Goal: Information Seeking & Learning: Learn about a topic

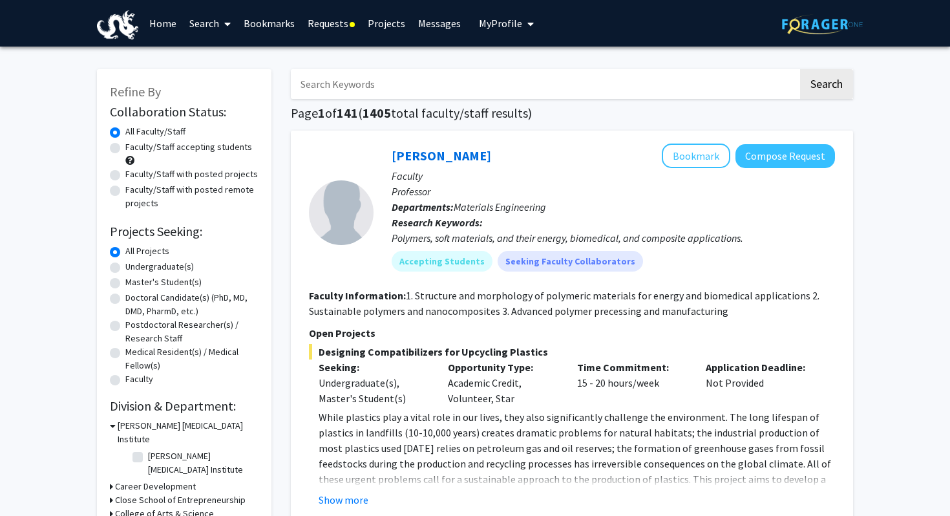
click at [319, 23] on link "Requests" at bounding box center [331, 23] width 60 height 45
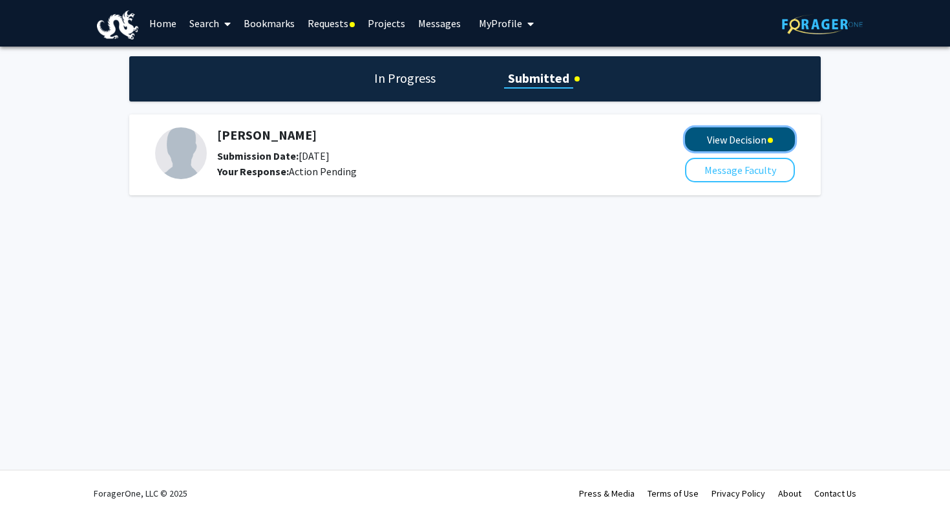
click at [697, 135] on button "View Decision" at bounding box center [740, 139] width 110 height 24
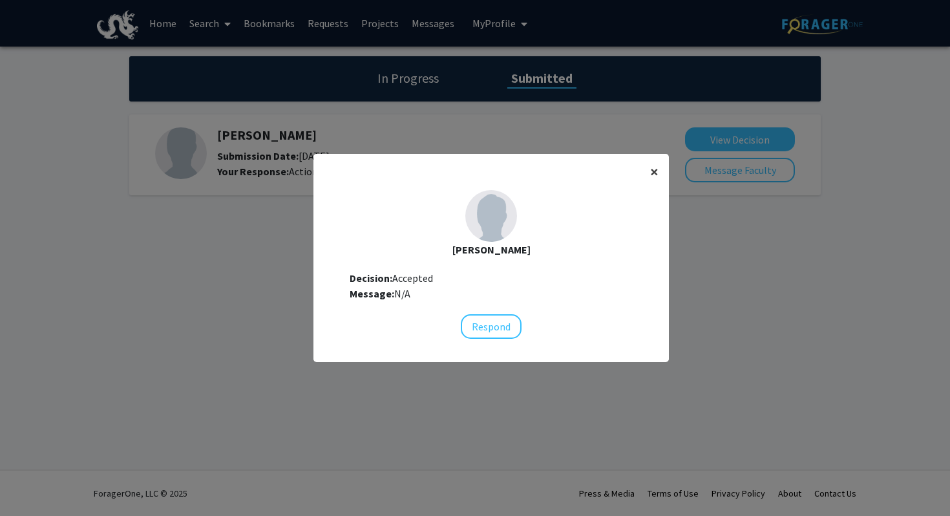
click at [654, 175] on span "×" at bounding box center [654, 172] width 8 height 20
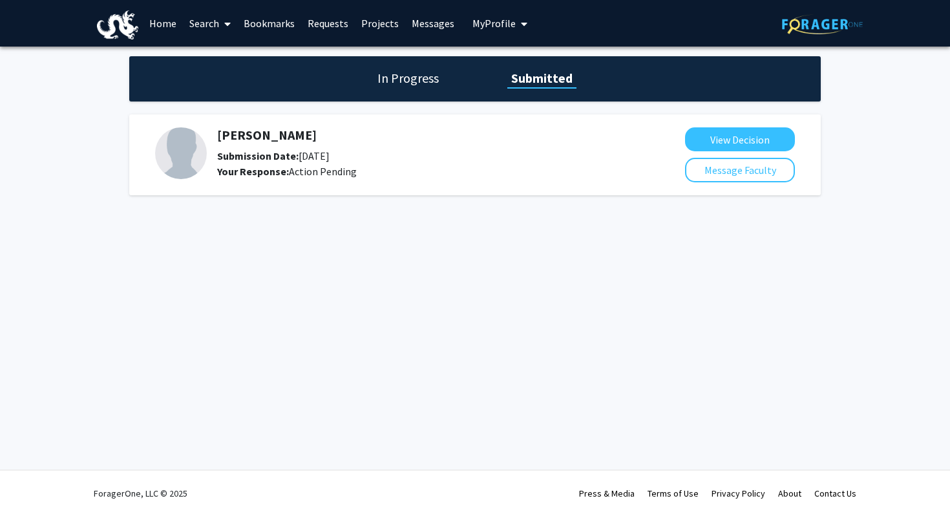
click at [389, 79] on h1 "In Progress" at bounding box center [408, 78] width 69 height 18
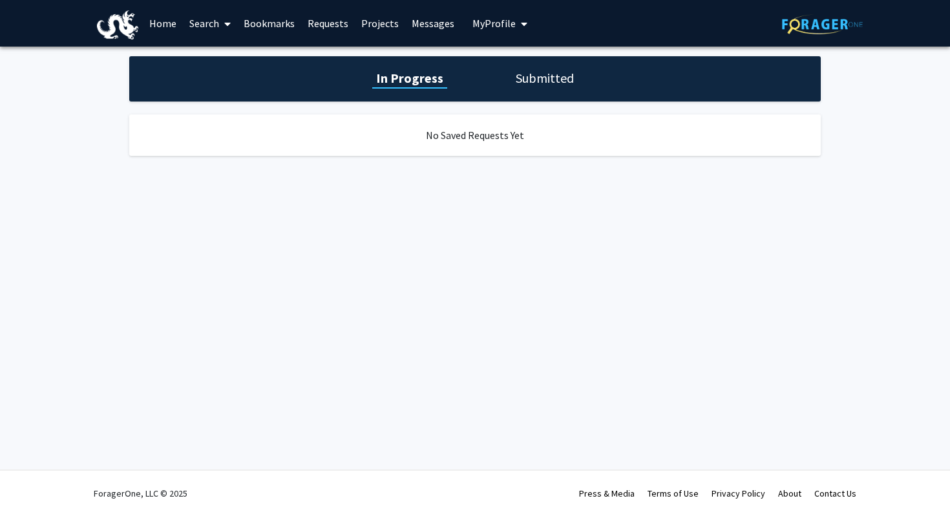
click at [162, 24] on link "Home" at bounding box center [163, 23] width 40 height 45
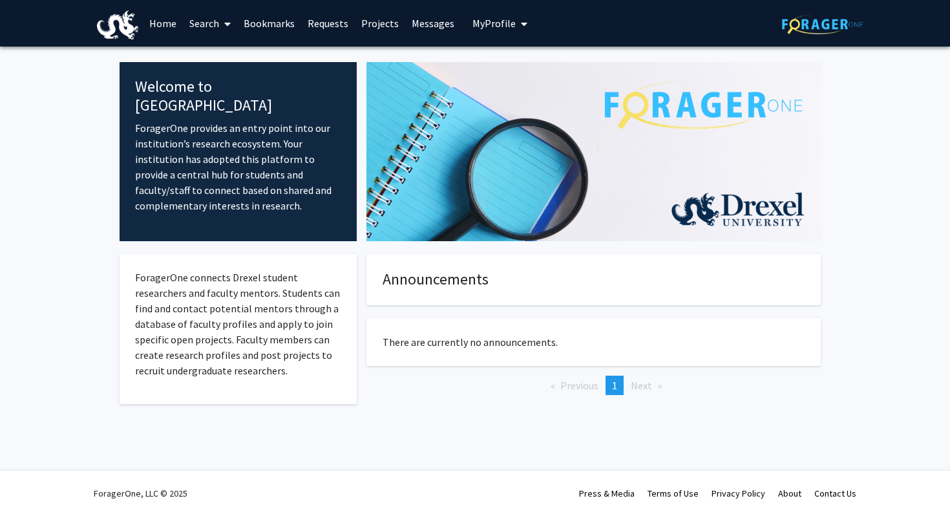
click at [212, 19] on link "Search" at bounding box center [210, 23] width 54 height 45
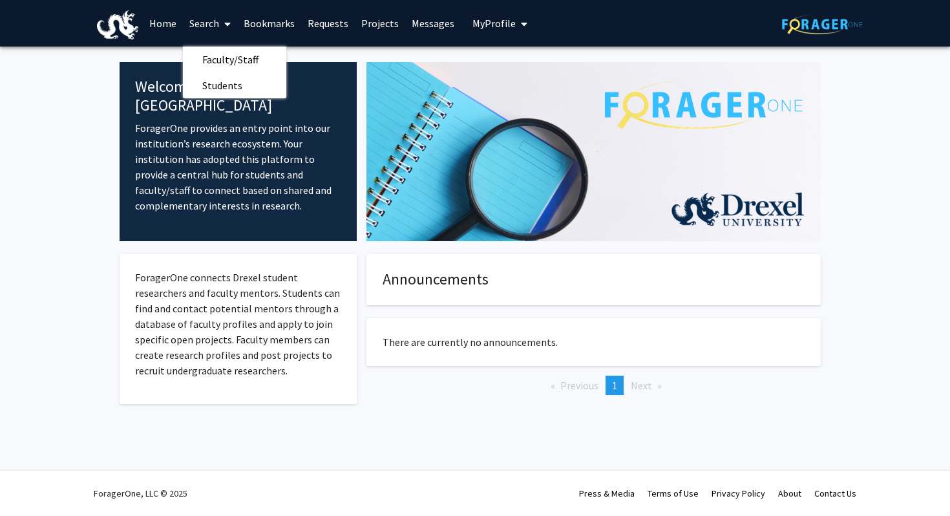
click at [168, 21] on link "Home" at bounding box center [163, 23] width 40 height 45
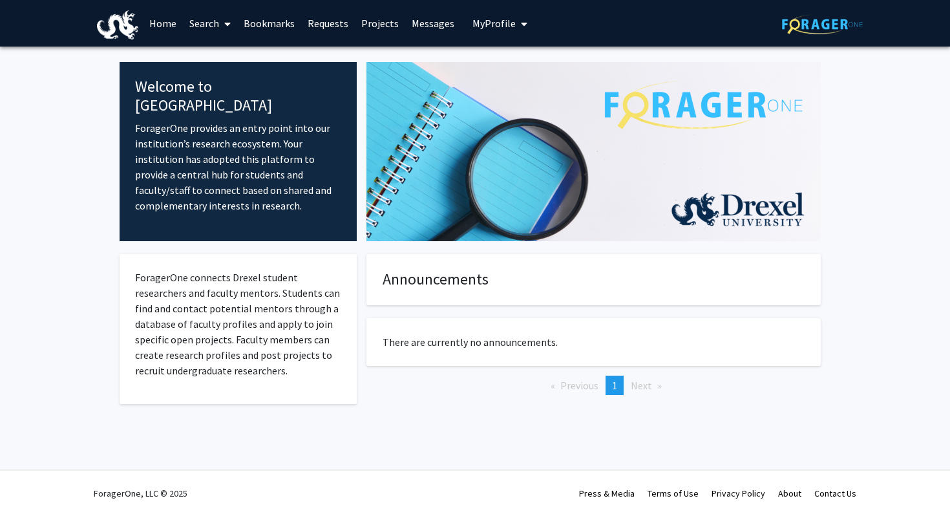
click at [168, 21] on link "Home" at bounding box center [163, 23] width 40 height 45
click at [198, 21] on link "Search" at bounding box center [210, 23] width 54 height 45
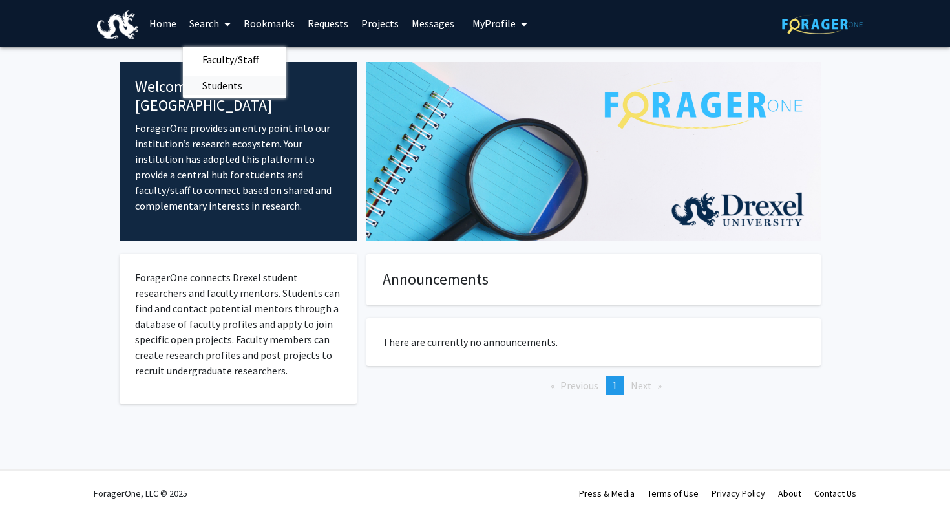
click at [192, 83] on span "Students" at bounding box center [222, 85] width 79 height 26
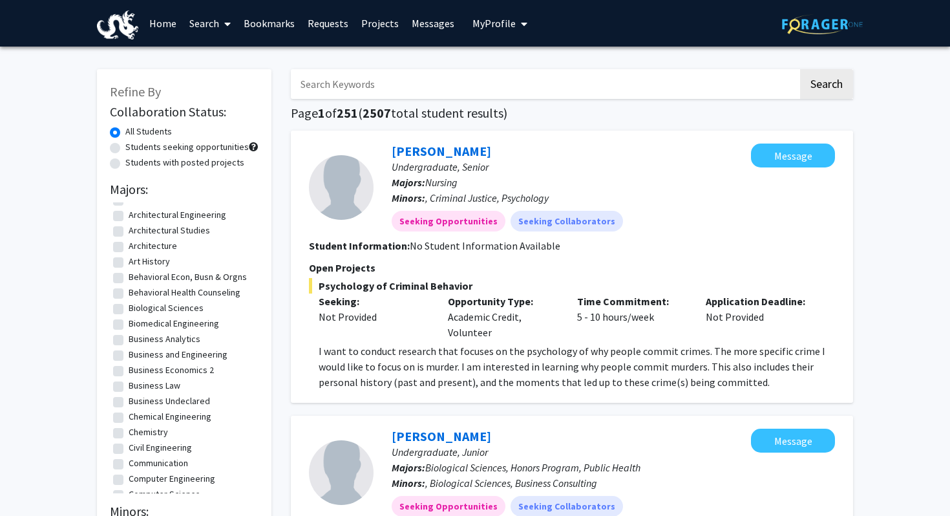
scroll to position [36, 0]
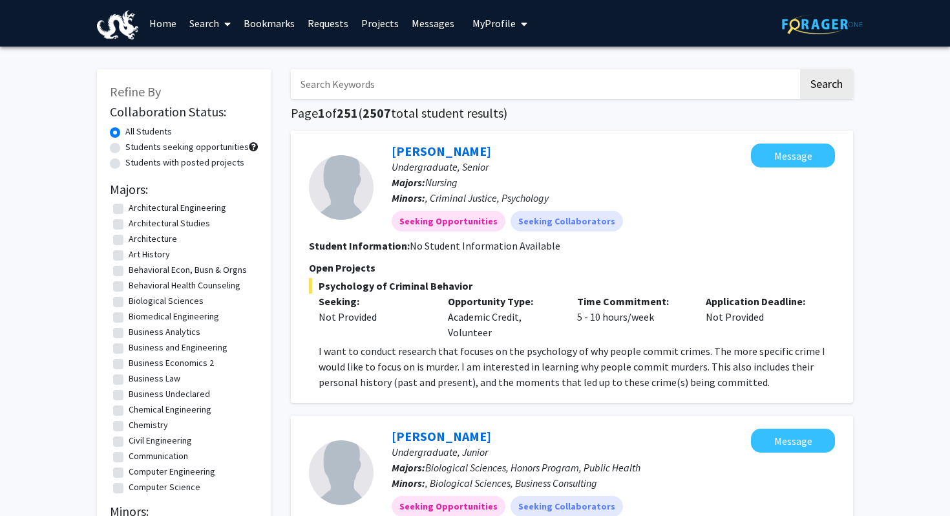
click at [129, 284] on label "Behavioral Health Counseling" at bounding box center [185, 286] width 112 height 14
click at [129, 284] on input "Behavioral Health Counseling" at bounding box center [133, 283] width 8 height 8
checkbox input "true"
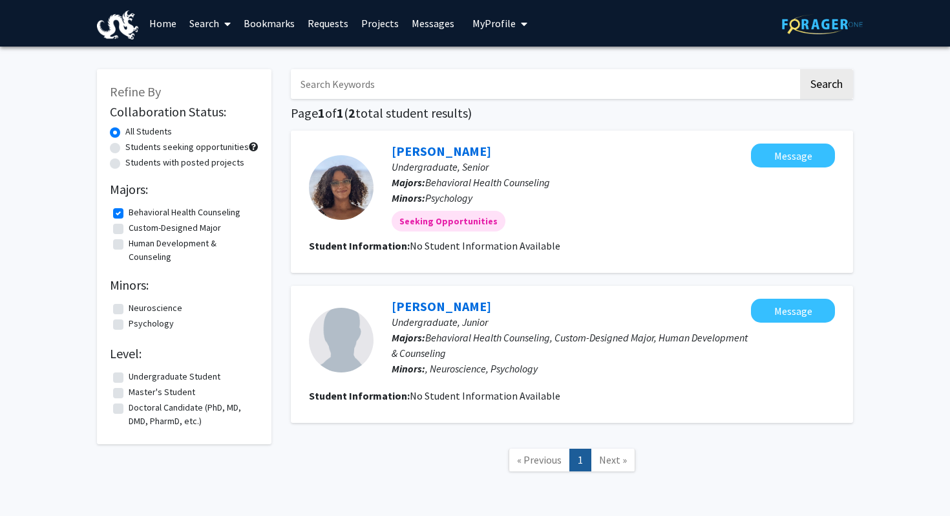
click at [129, 214] on label "Behavioral Health Counseling" at bounding box center [185, 213] width 112 height 14
click at [129, 214] on input "Behavioral Health Counseling" at bounding box center [133, 210] width 8 height 8
checkbox input "false"
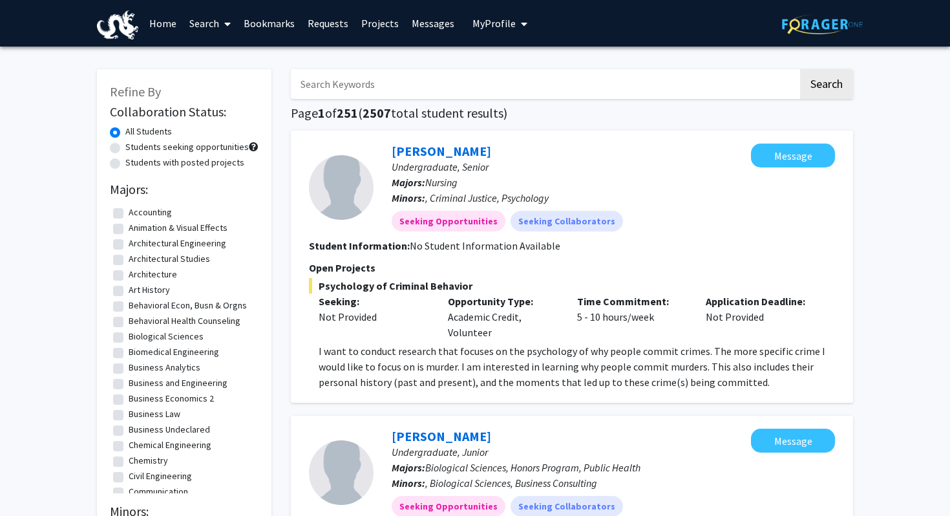
click at [129, 336] on label "Biological Sciences" at bounding box center [166, 337] width 75 height 14
click at [129, 336] on input "Biological Sciences" at bounding box center [133, 334] width 8 height 8
checkbox input "true"
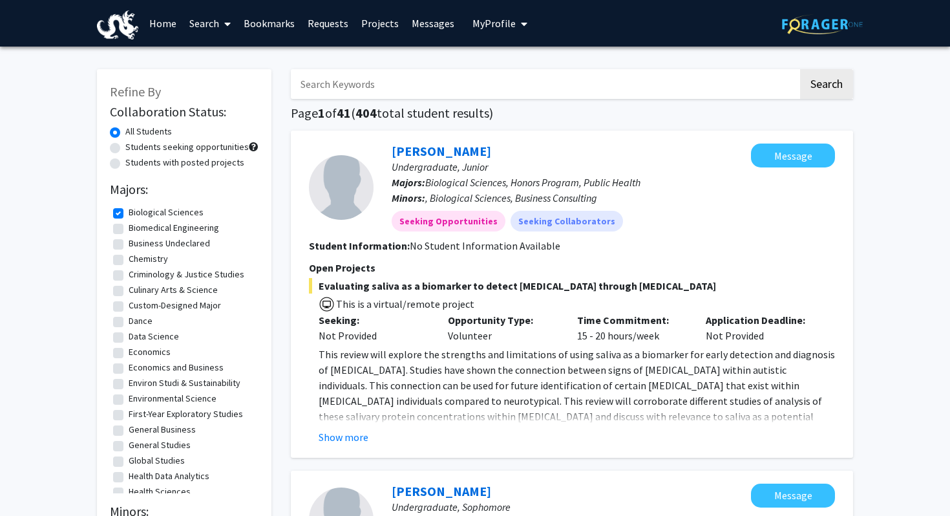
click at [202, 28] on link "Search" at bounding box center [210, 23] width 54 height 45
click at [211, 52] on span "Faculty/Staff" at bounding box center [230, 60] width 95 height 26
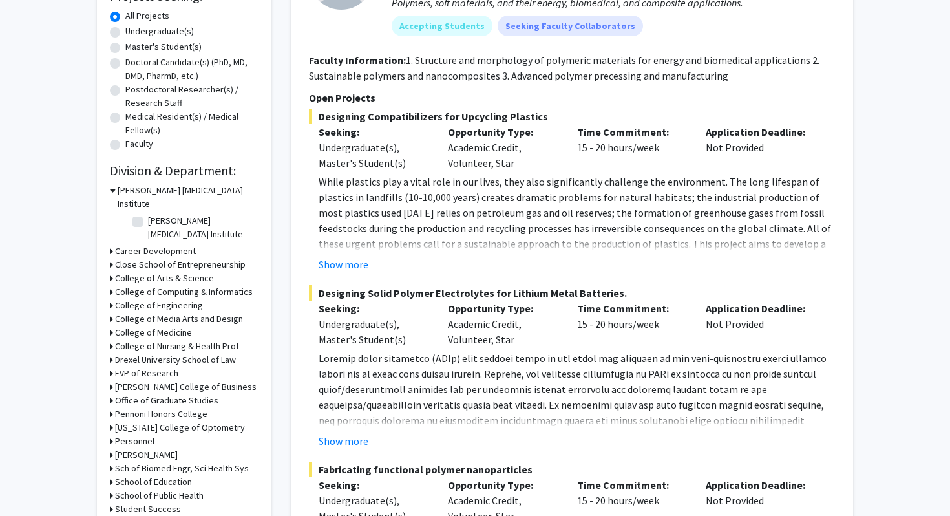
scroll to position [282, 0]
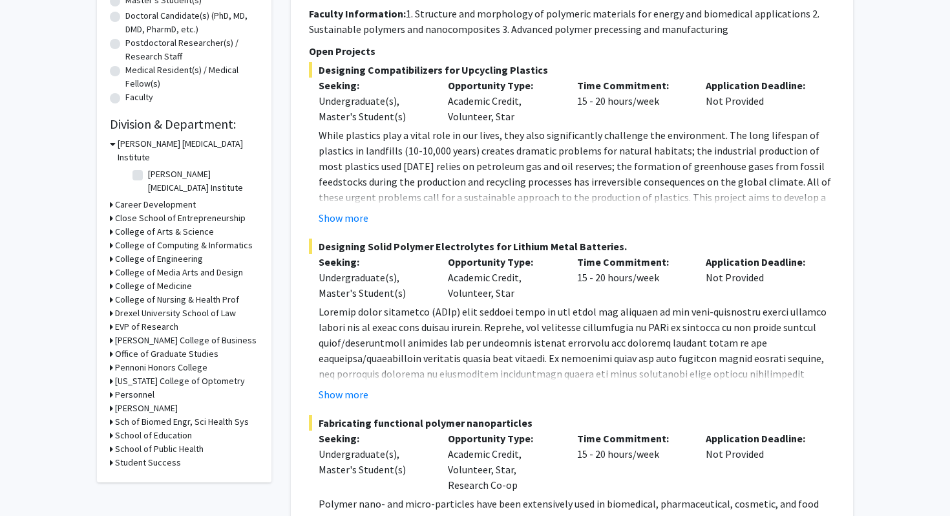
click at [147, 293] on h3 "College of Nursing & Health Prof" at bounding box center [177, 300] width 124 height 14
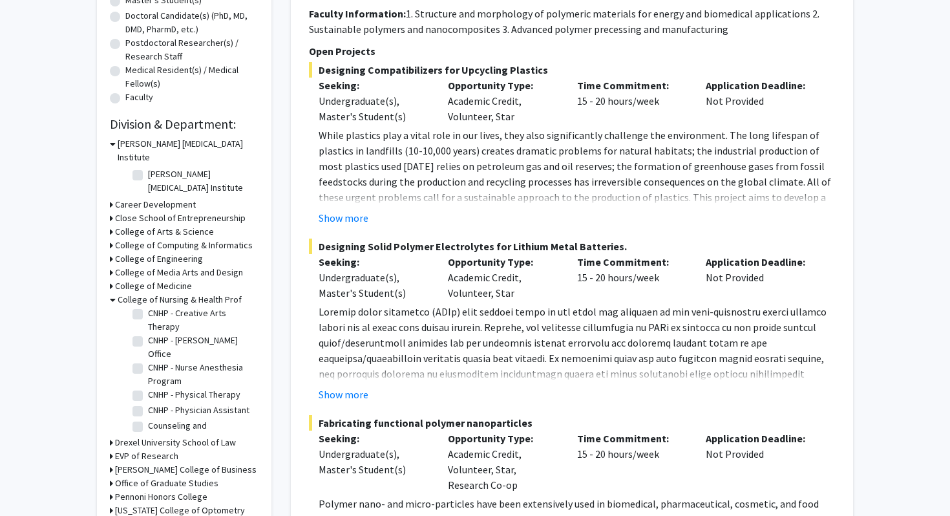
scroll to position [263, 0]
click at [148, 401] on label "CNHP - Physician Assistant" at bounding box center [198, 408] width 101 height 14
click at [148, 401] on input "CNHP - Physician Assistant" at bounding box center [152, 405] width 8 height 8
checkbox input "true"
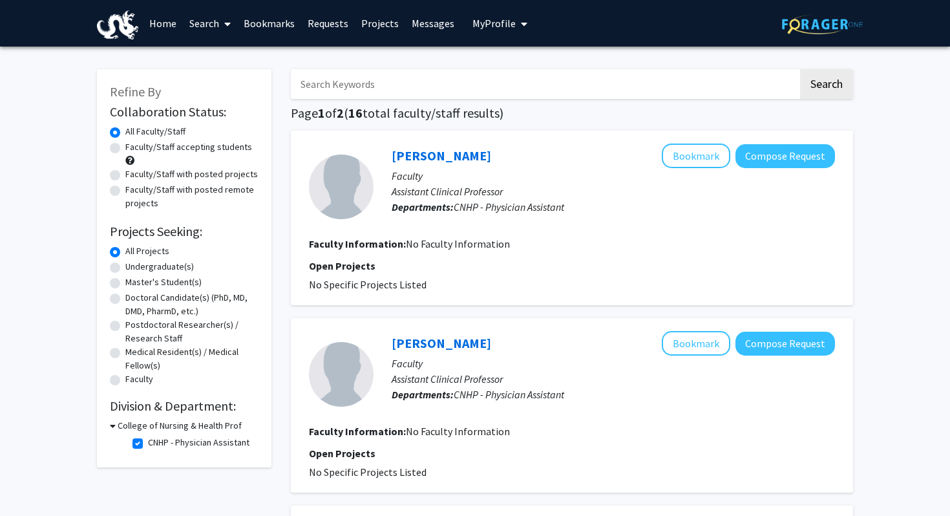
click at [125, 146] on label "Faculty/Staff accepting students" at bounding box center [188, 147] width 127 height 14
click at [125, 146] on input "Faculty/Staff accepting students" at bounding box center [129, 144] width 8 height 8
radio input "true"
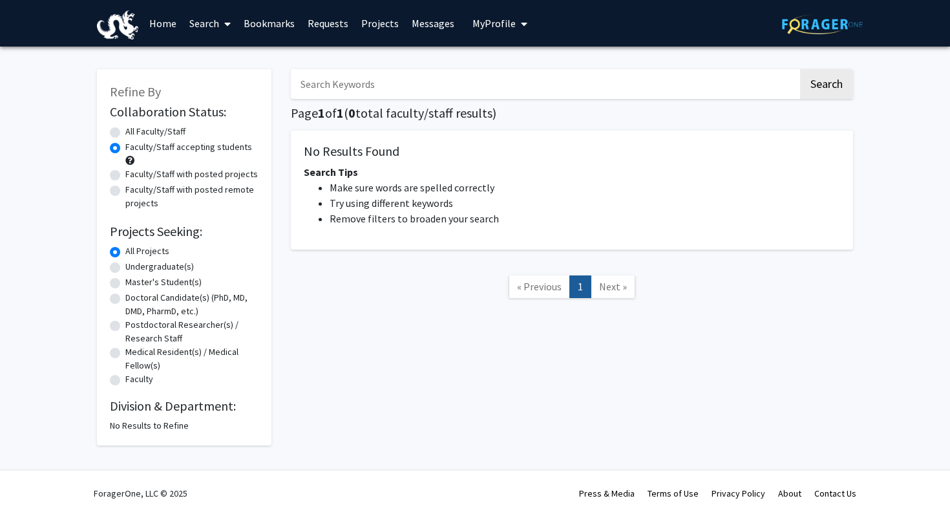
click at [214, 21] on link "Search" at bounding box center [210, 23] width 54 height 45
click at [225, 55] on span "Faculty/Staff" at bounding box center [230, 60] width 95 height 26
radio input "true"
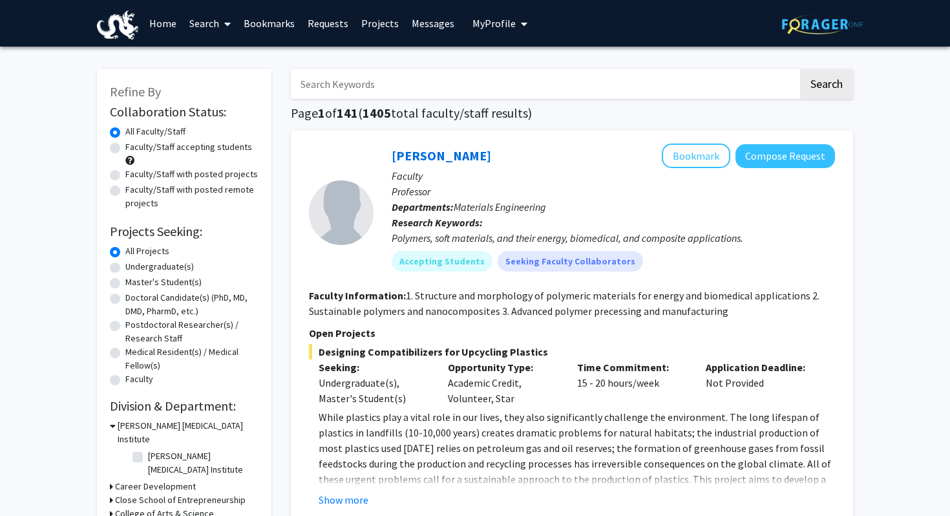
click at [125, 149] on label "Faculty/Staff accepting students" at bounding box center [188, 147] width 127 height 14
click at [125, 149] on input "Faculty/Staff accepting students" at bounding box center [129, 144] width 8 height 8
radio input "true"
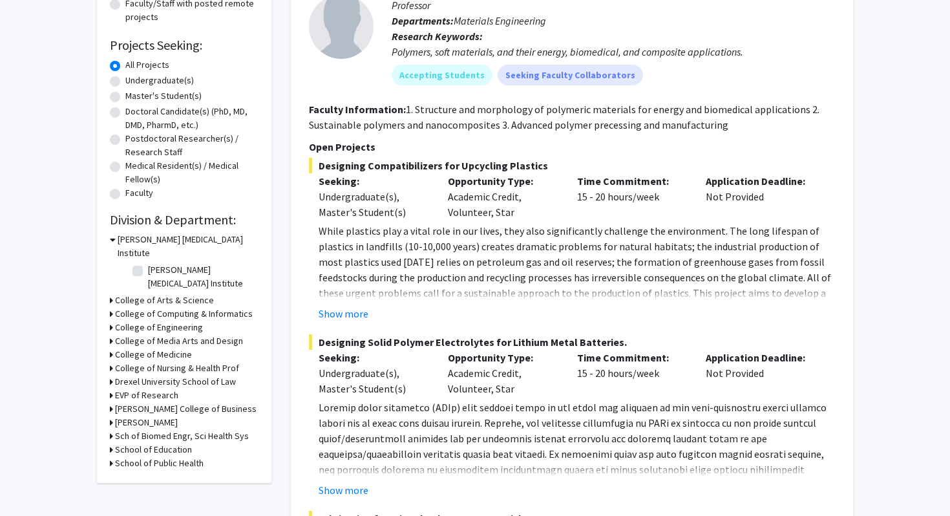
scroll to position [191, 0]
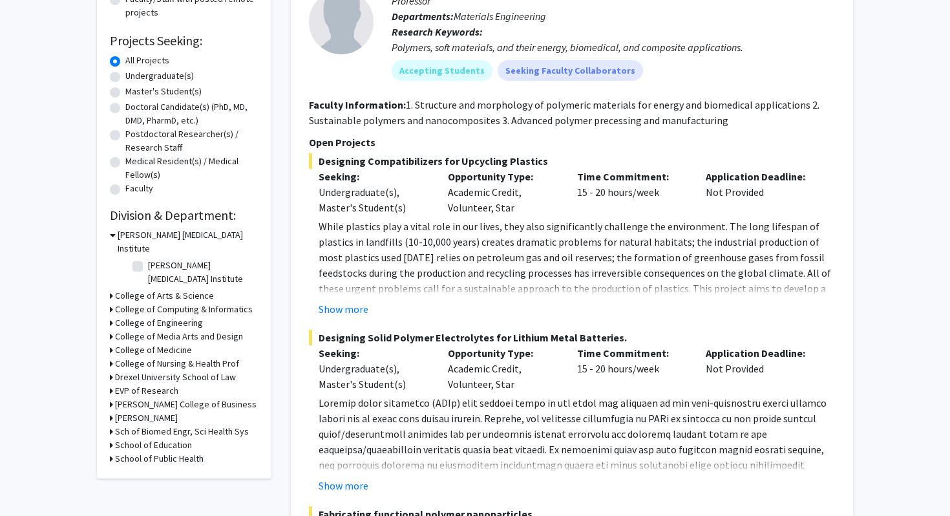
click at [129, 289] on h3 "College of Arts & Science" at bounding box center [164, 296] width 99 height 14
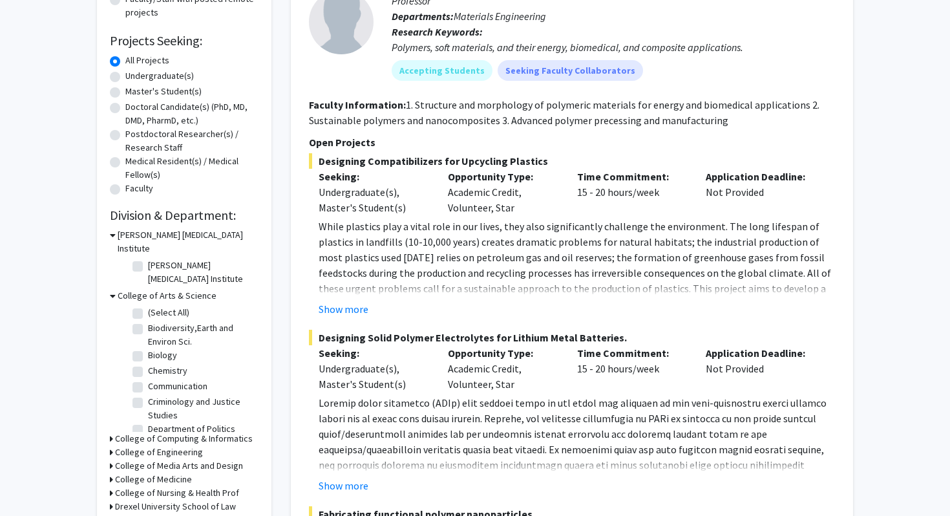
click at [148, 348] on label "Biology" at bounding box center [162, 355] width 29 height 14
click at [148, 348] on input "Biology" at bounding box center [152, 352] width 8 height 8
checkbox input "true"
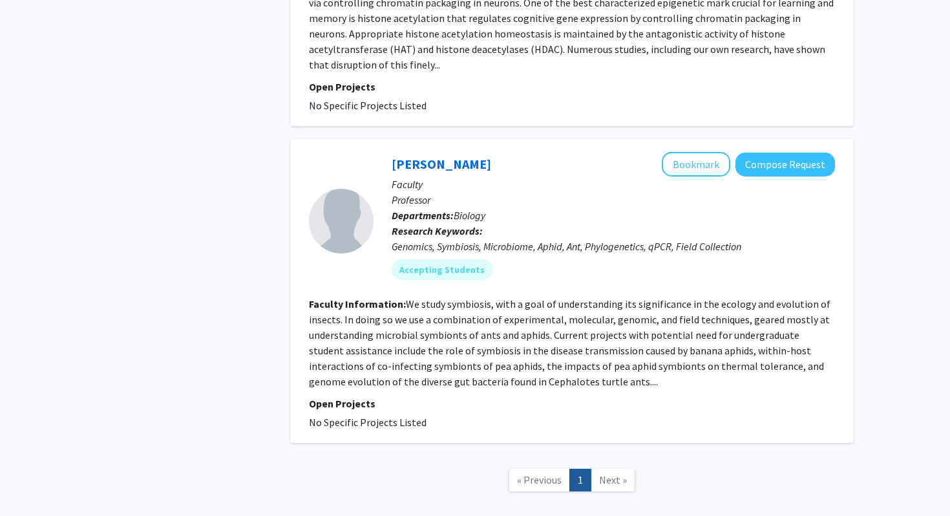
scroll to position [654, 0]
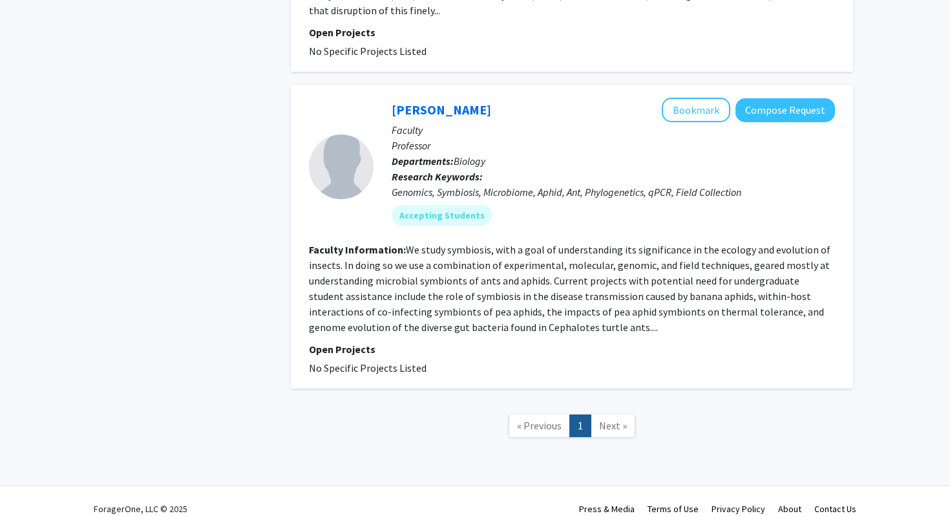
click at [595, 414] on link "Next »" at bounding box center [613, 425] width 45 height 23
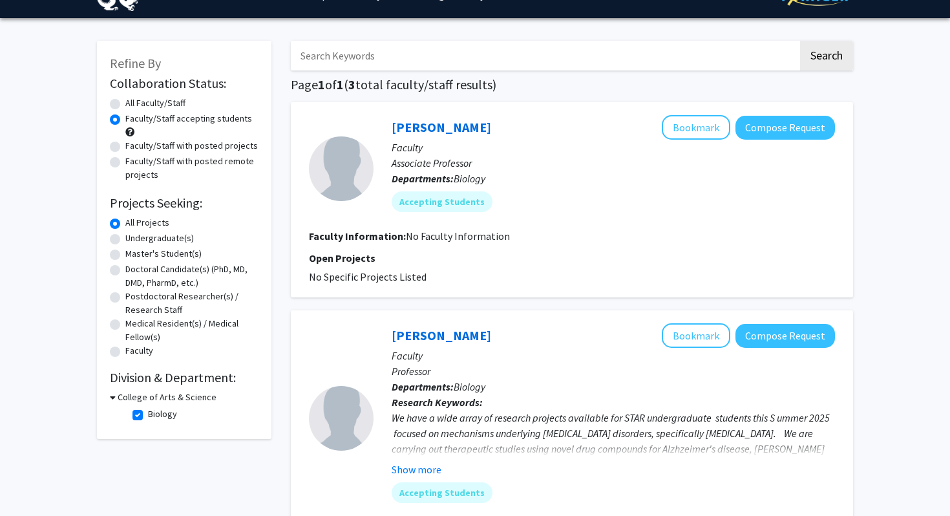
scroll to position [30, 0]
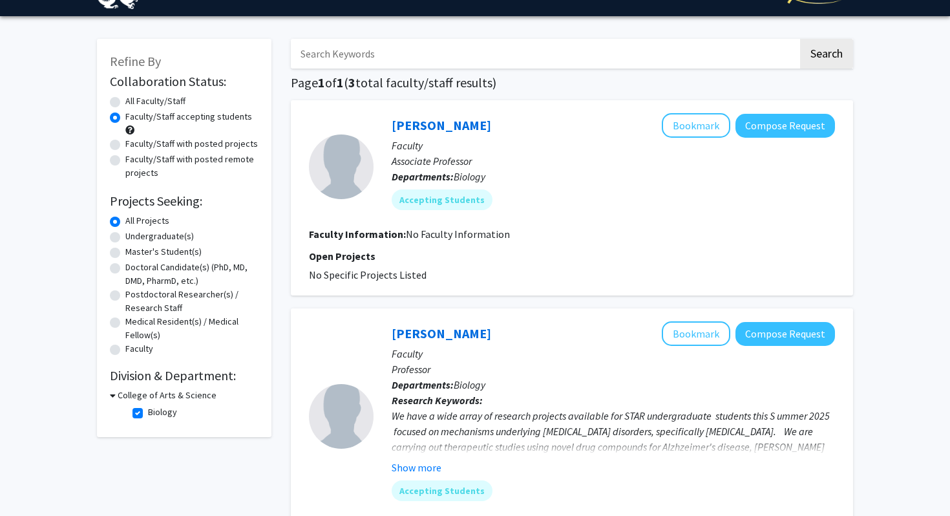
click at [131, 394] on h3 "College of Arts & Science" at bounding box center [167, 395] width 99 height 14
click at [131, 394] on h3 "College of Arts & Science" at bounding box center [164, 395] width 99 height 14
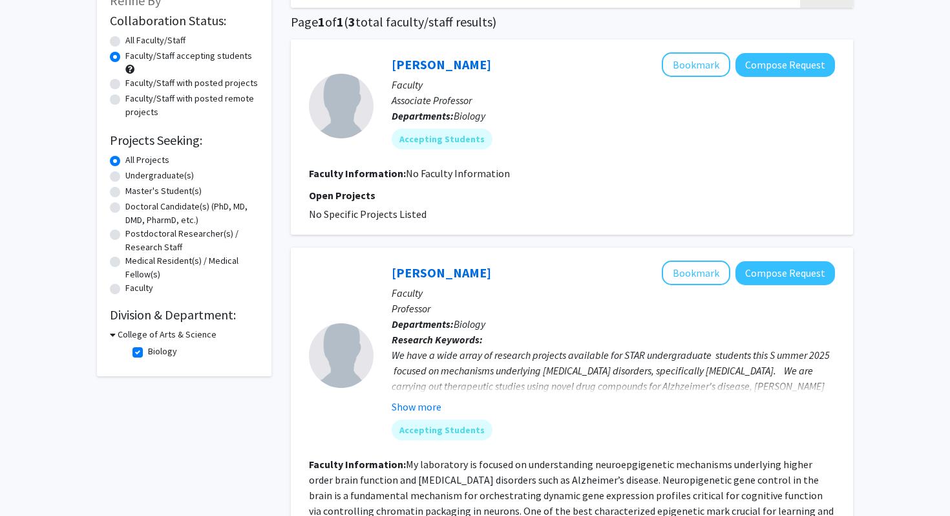
scroll to position [103, 0]
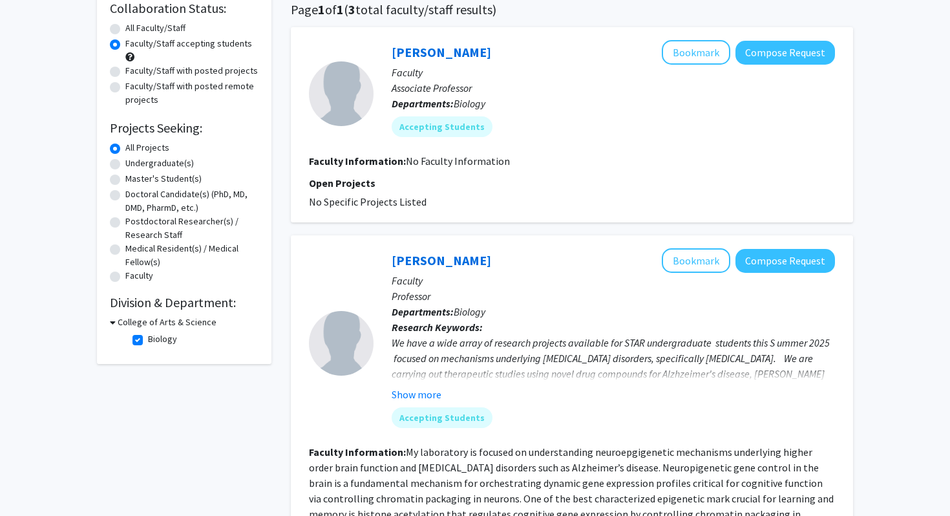
click at [148, 338] on label "Biology" at bounding box center [162, 339] width 29 height 14
click at [148, 338] on input "Biology" at bounding box center [152, 336] width 8 height 8
checkbox input "false"
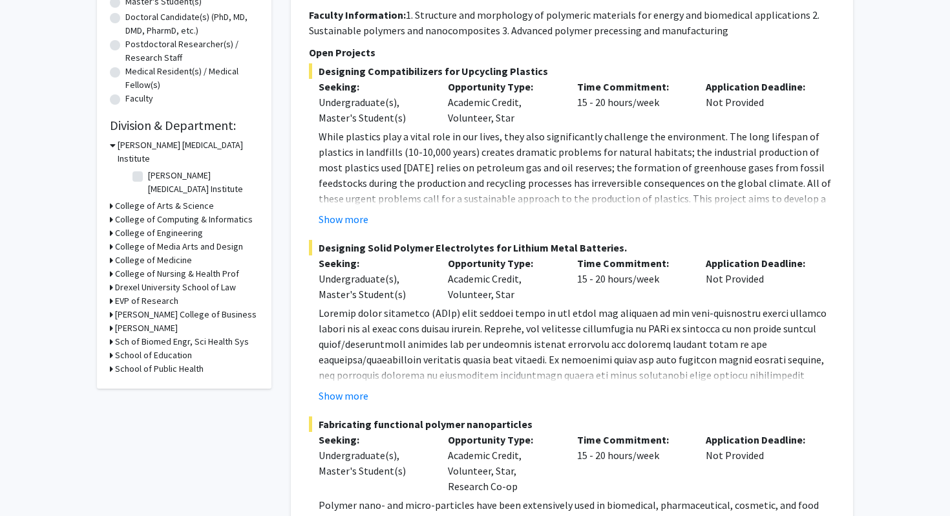
scroll to position [327, 0]
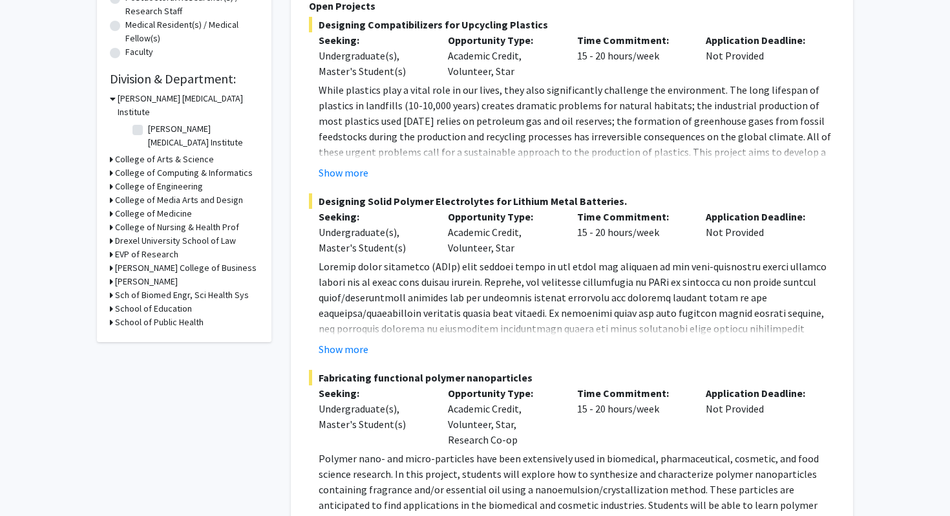
click at [160, 220] on h3 "College of Nursing & Health Prof" at bounding box center [177, 227] width 124 height 14
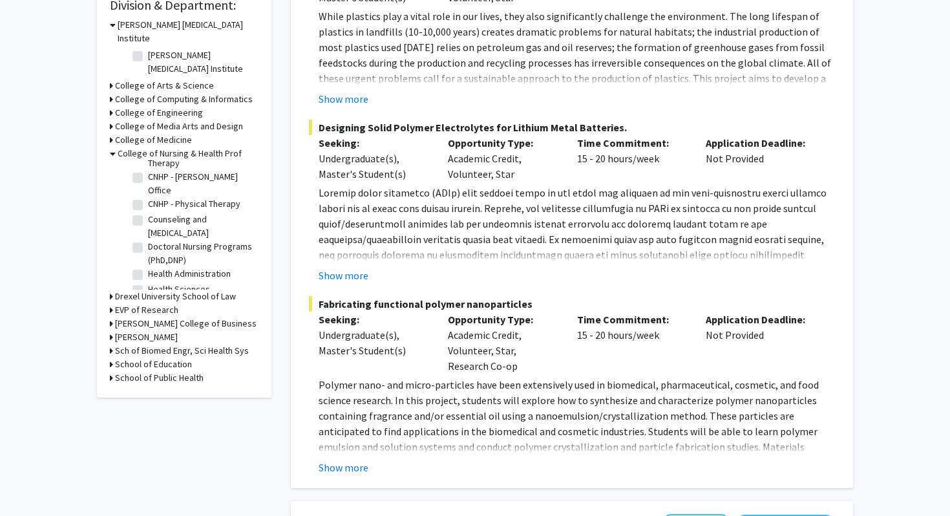
scroll to position [403, 0]
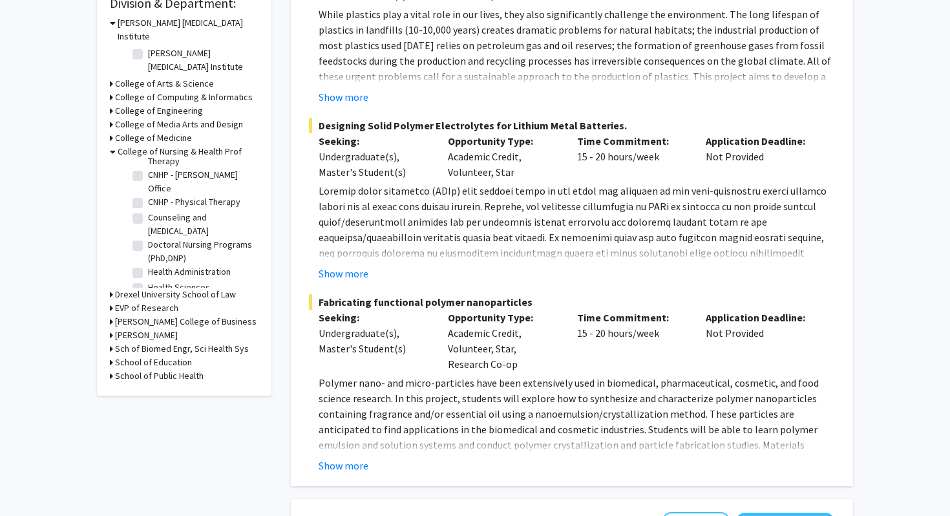
click at [148, 281] on label "Health Sciences" at bounding box center [179, 288] width 62 height 14
click at [148, 281] on input "Health Sciences" at bounding box center [152, 285] width 8 height 8
checkbox input "true"
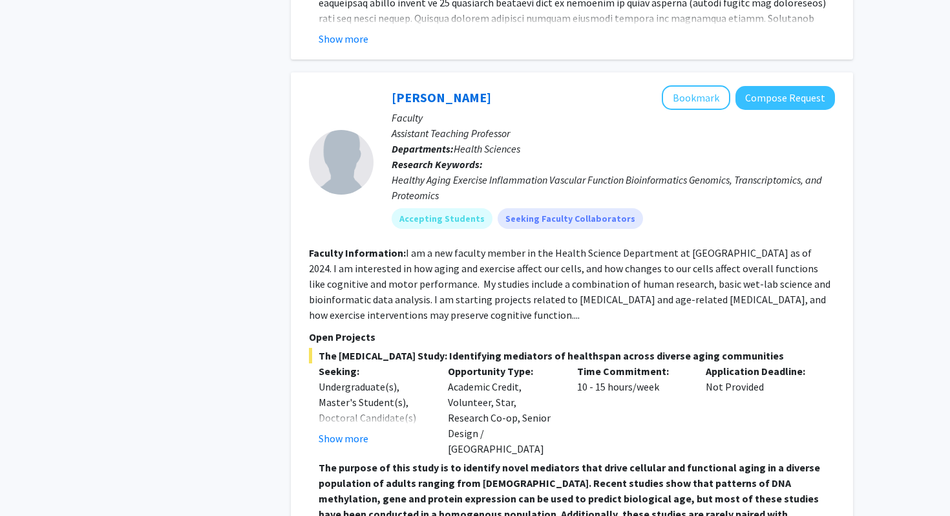
scroll to position [1586, 0]
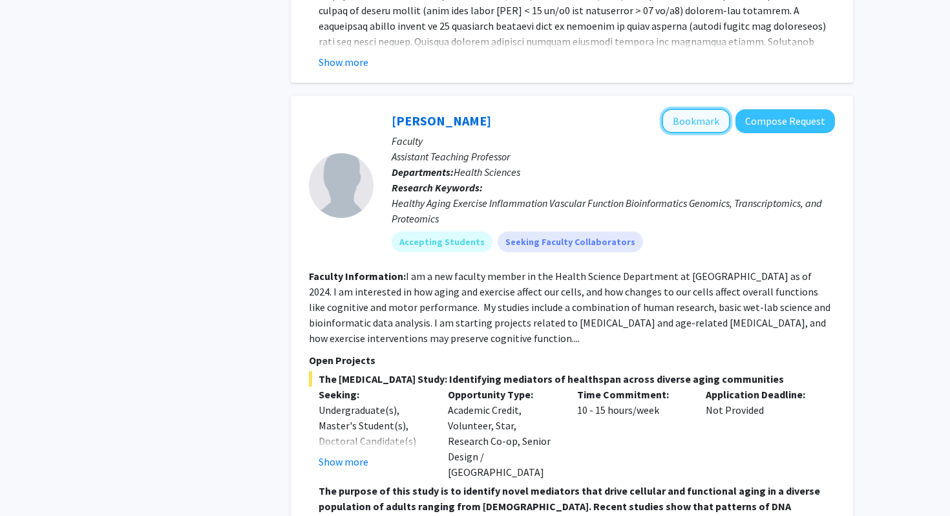
click at [697, 109] on button "Bookmark" at bounding box center [696, 121] width 69 height 25
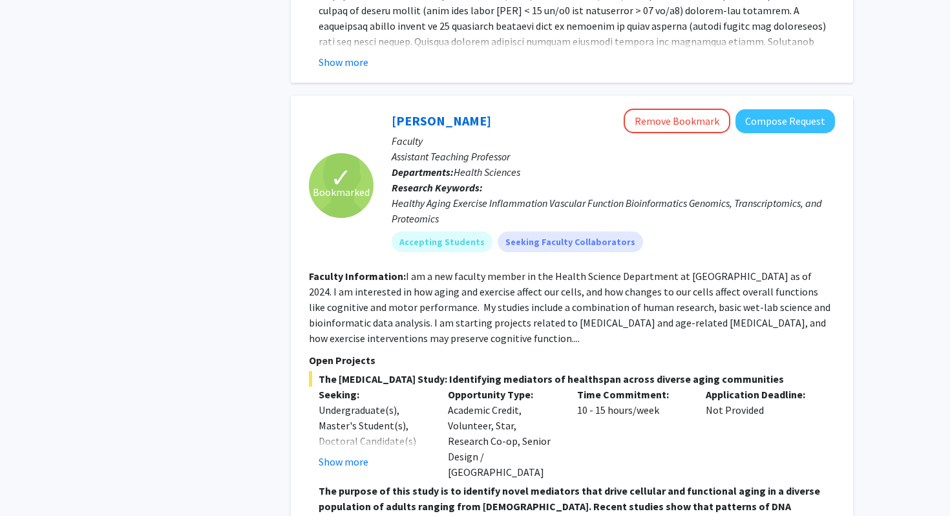
scroll to position [1659, 0]
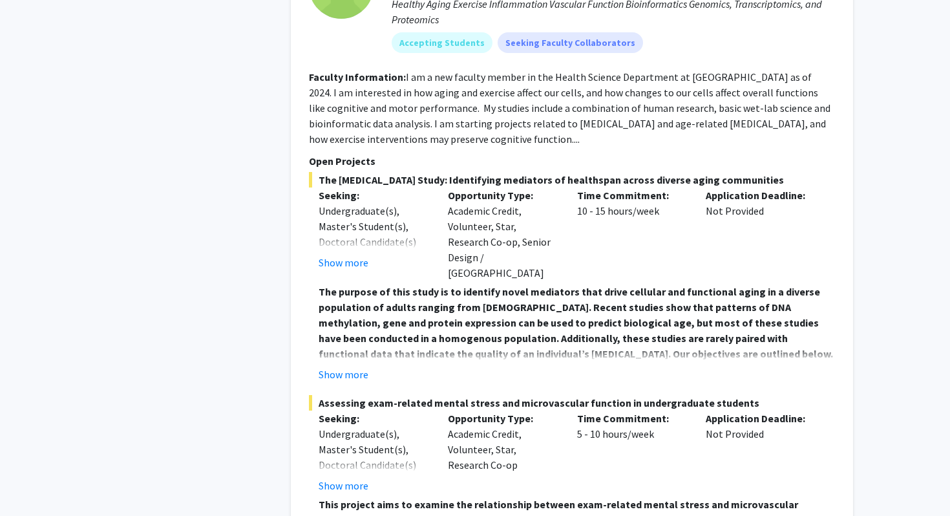
scroll to position [1813, 0]
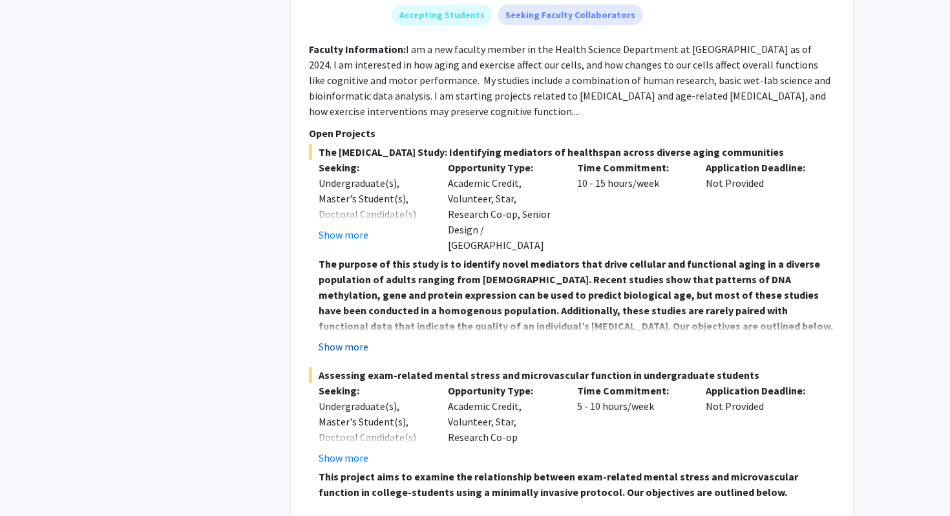
click at [334, 339] on button "Show more" at bounding box center [344, 347] width 50 height 16
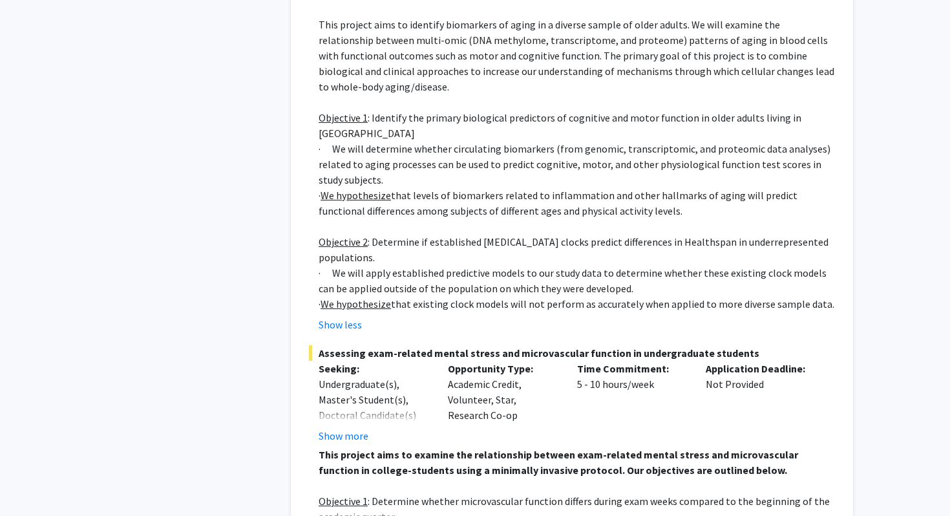
scroll to position [2258, 0]
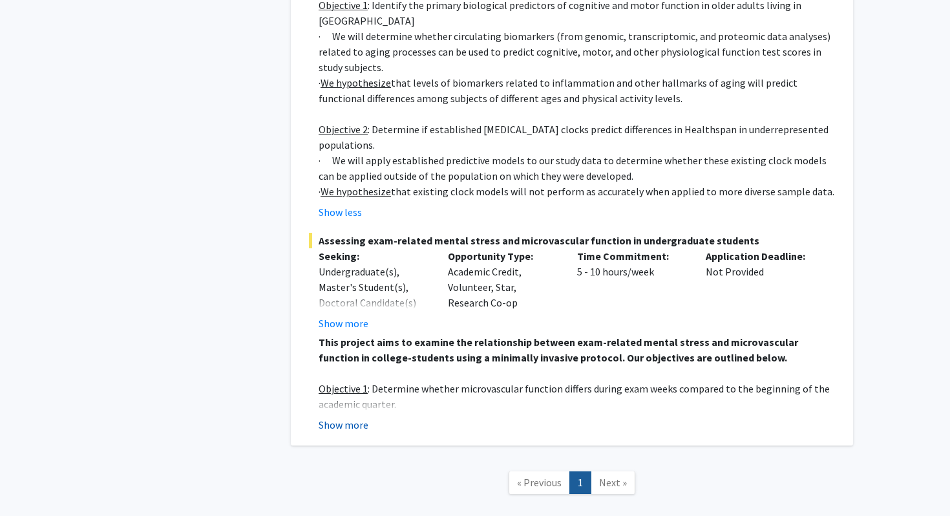
click at [339, 417] on button "Show more" at bounding box center [344, 425] width 50 height 16
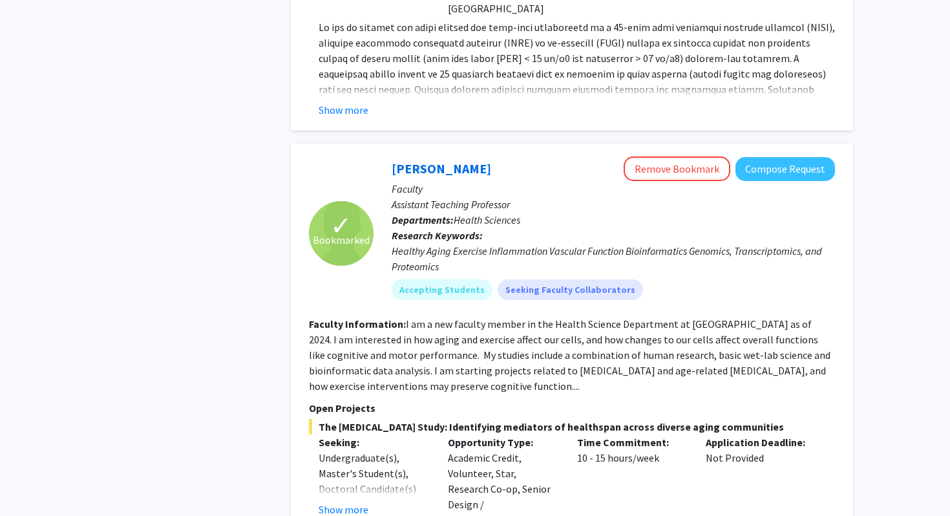
scroll to position [1536, 0]
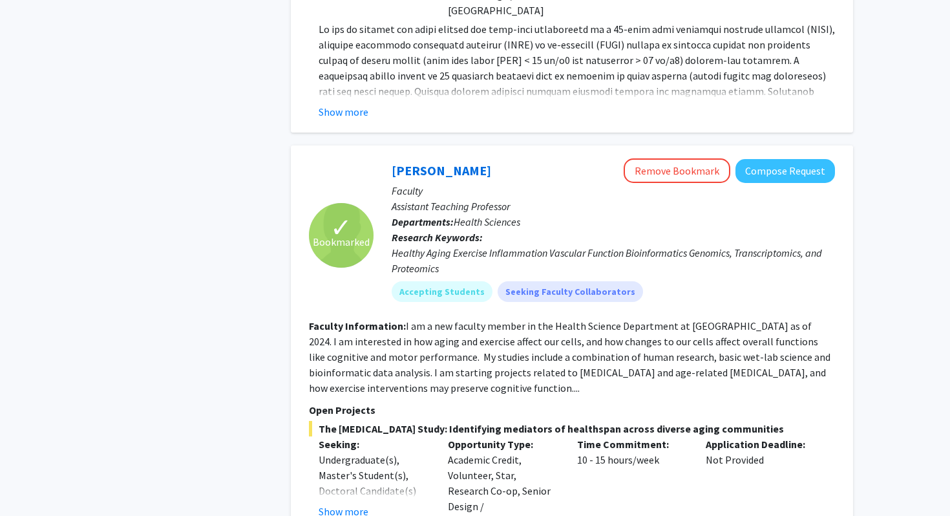
click at [387, 161] on div "[PERSON_NAME] Remove Bookmark Compose Request Faculty Assistant Teaching Profes…" at bounding box center [605, 234] width 462 height 153
